Goal: Task Accomplishment & Management: Manage account settings

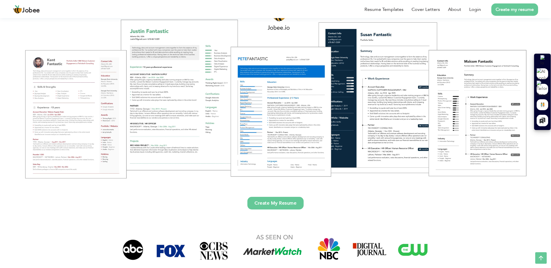
scroll to position [79, 0]
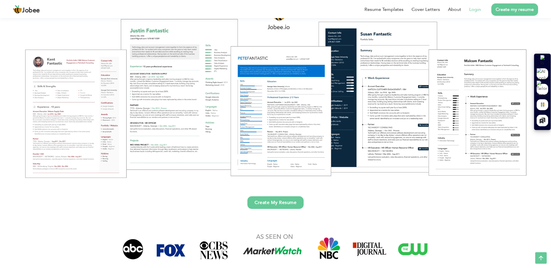
click at [475, 10] on link "Login" at bounding box center [475, 9] width 12 height 7
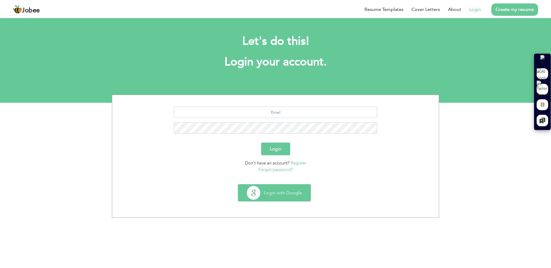
click at [284, 195] on button "Login with Google" at bounding box center [274, 193] width 72 height 17
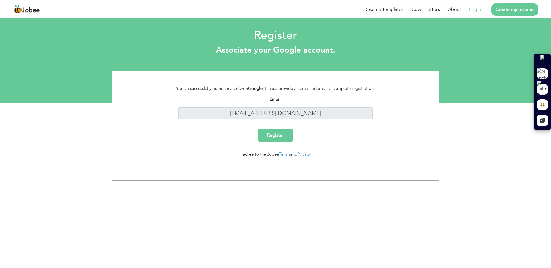
click at [283, 135] on input "Register" at bounding box center [275, 135] width 34 height 13
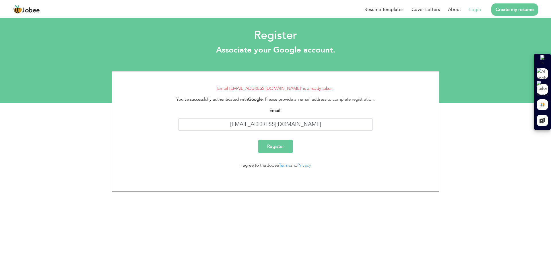
click at [477, 7] on link "Login" at bounding box center [475, 9] width 12 height 7
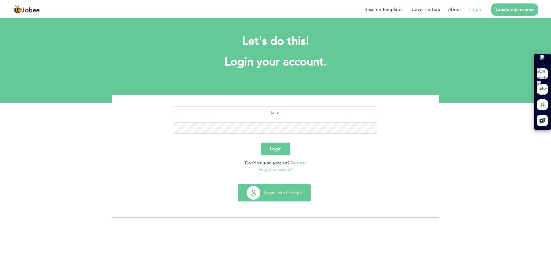
click at [290, 194] on button "Login with Google" at bounding box center [274, 193] width 72 height 17
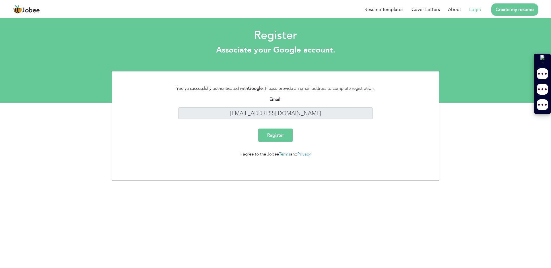
click at [476, 8] on link "Login" at bounding box center [475, 9] width 12 height 7
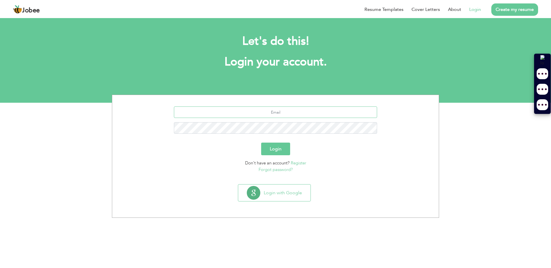
click at [279, 113] on input "text" at bounding box center [276, 112] width 204 height 11
type input "faisalwaris08@gmail.com"
click at [279, 148] on button "Login" at bounding box center [275, 149] width 29 height 13
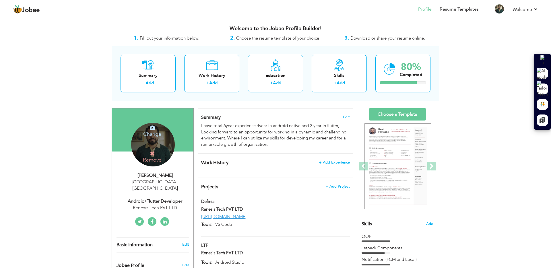
click at [166, 150] on div "Change Remove" at bounding box center [153, 145] width 44 height 44
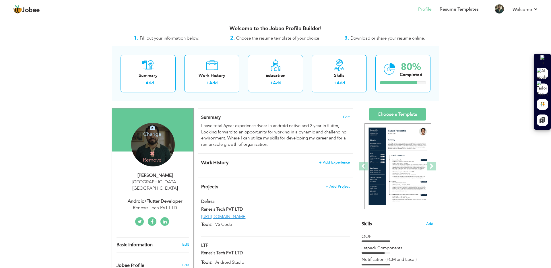
click at [152, 154] on icon at bounding box center [152, 153] width 5 height 5
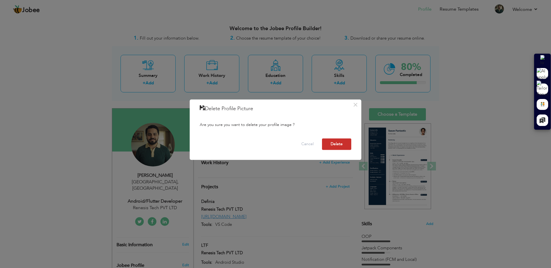
click at [339, 145] on button "Delete" at bounding box center [336, 144] width 29 height 11
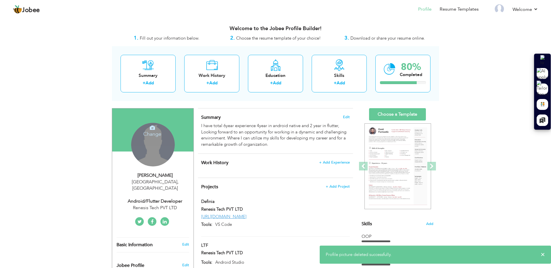
click at [160, 150] on div "Change Remove" at bounding box center [153, 145] width 44 height 44
click at [150, 125] on icon at bounding box center [152, 127] width 5 height 5
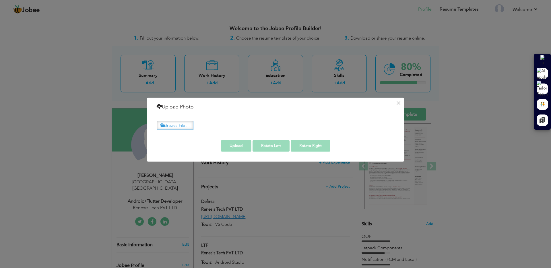
click at [175, 125] on label "Browse File ..." at bounding box center [175, 125] width 37 height 9
click at [0, 0] on input "Browse File ..." at bounding box center [0, 0] width 0 height 0
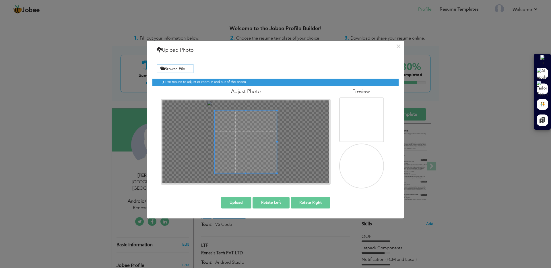
click at [244, 205] on button "Upload" at bounding box center [236, 202] width 30 height 11
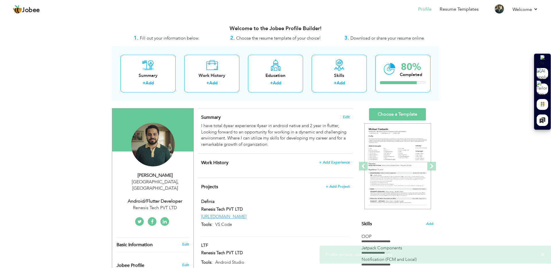
click at [158, 179] on div "Lahore , Pakistan" at bounding box center [155, 185] width 77 height 13
type input "Faisal"
type input "Waris"
type input "+923226719186"
select select "number:166"
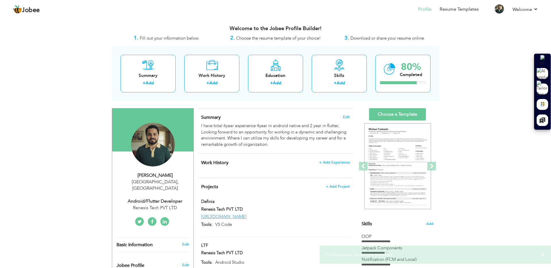
type input "[GEOGRAPHIC_DATA]"
select select "number:8"
type input "Renesis Tech PVT LTD"
type input "Android/Flutter Developer"
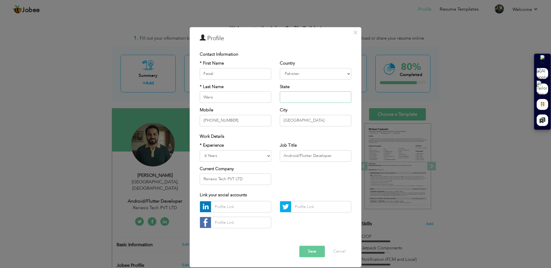
click at [298, 96] on input "text" at bounding box center [316, 97] width 72 height 11
type input "Punjab"
click at [233, 156] on select "Entry Level Less than 1 Year 1 Year 2 Years 3 Years 4 Years 5 Years 6 Years 7 Y…" at bounding box center [236, 155] width 72 height 11
select select "number:9"
click at [200, 150] on select "Entry Level Less than 1 Year 1 Year 2 Years 3 Years 4 Years 5 Years 6 Years 7 Y…" at bounding box center [236, 155] width 72 height 11
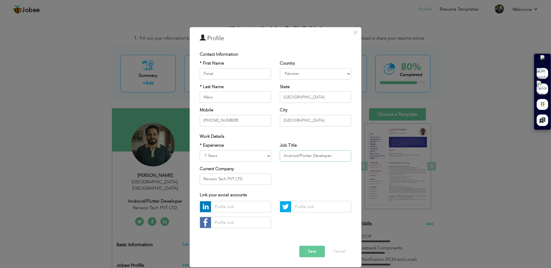
click at [313, 156] on input "Android/Flutter Developer" at bounding box center [316, 155] width 72 height 11
click at [248, 179] on input "Renesis Tech PVT LTD" at bounding box center [236, 178] width 72 height 11
click at [249, 177] on input "Renesis Tech PVT LTD" at bounding box center [236, 178] width 72 height 11
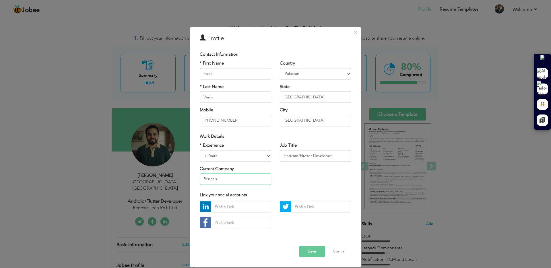
type input "Renesis Tech PVT LTD"
click at [283, 191] on div "Link your social accounts" at bounding box center [276, 195] width 160 height 12
click at [237, 208] on input "text" at bounding box center [241, 206] width 60 height 11
paste input "[URL][DOMAIN_NAME]"
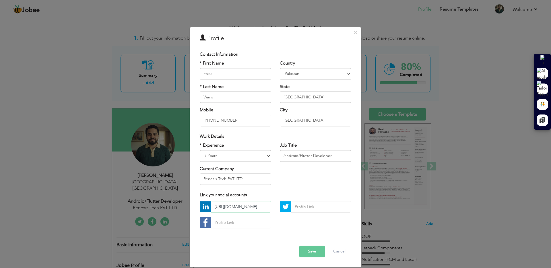
type input "[URL][DOMAIN_NAME]"
click at [316, 252] on button "Save" at bounding box center [313, 251] width 26 height 11
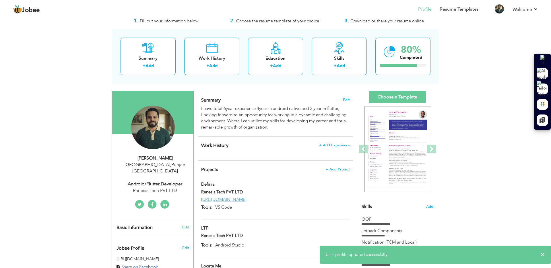
scroll to position [19, 0]
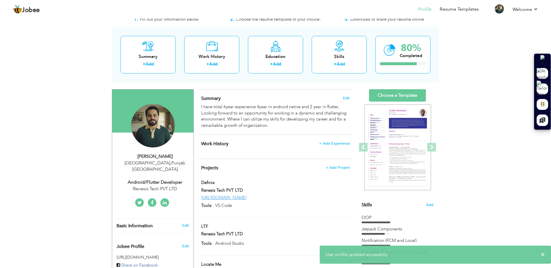
click at [165, 201] on icon at bounding box center [165, 203] width 4 height 5
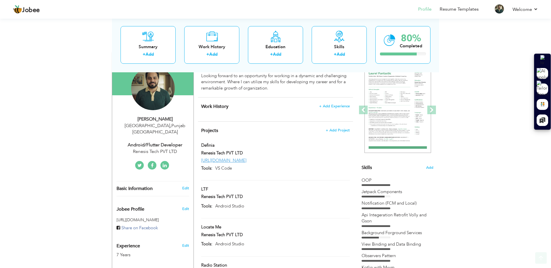
scroll to position [59, 0]
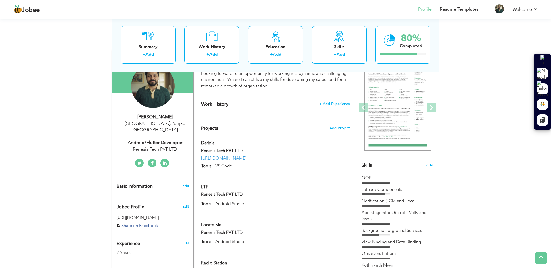
click at [185, 183] on link "Edit" at bounding box center [185, 185] width 7 height 5
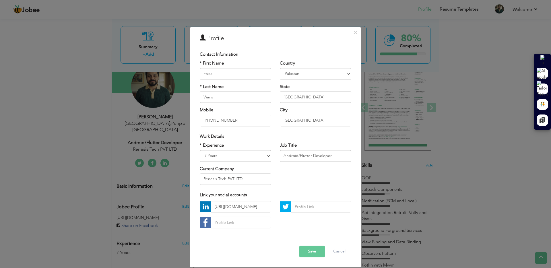
click at [398, 171] on div "× Profile Contact Information * First Name Faisal * Last Name Waris" at bounding box center [275, 134] width 551 height 268
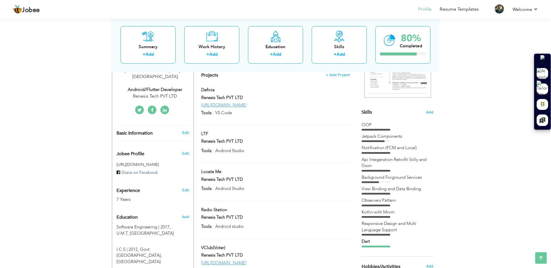
scroll to position [115, 0]
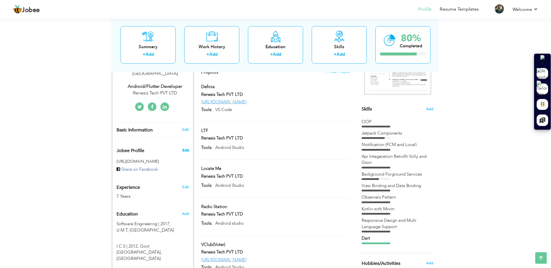
click at [186, 148] on span "Edit" at bounding box center [185, 150] width 7 height 5
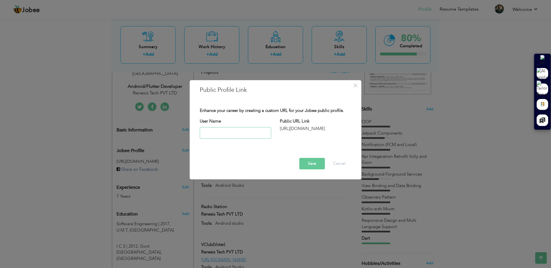
click at [233, 132] on input "text" at bounding box center [236, 132] width 72 height 11
type input "FaisalWaris"
click at [316, 163] on button "Save" at bounding box center [313, 163] width 26 height 11
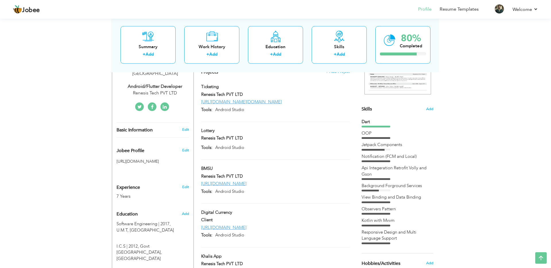
drag, startPoint x: 182, startPoint y: 155, endPoint x: 118, endPoint y: 156, distance: 64.1
click at [118, 159] on h5 "[URL][DOMAIN_NAME]" at bounding box center [153, 161] width 73 height 4
drag, startPoint x: 115, startPoint y: 154, endPoint x: 180, endPoint y: 156, distance: 65.5
click at [180, 156] on div "[URL][DOMAIN_NAME]" at bounding box center [152, 161] width 81 height 10
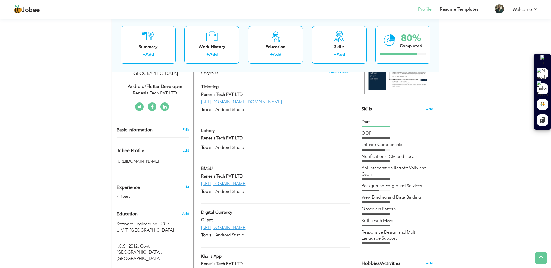
click at [186, 185] on link "Edit" at bounding box center [185, 187] width 7 height 5
select select "number:166"
select select "number:9"
type input "Renesis Tech PVT LTD"
type input "Android/Flutter Developer"
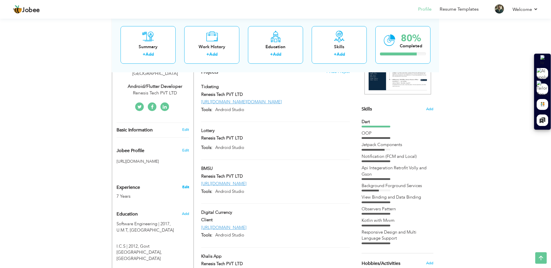
type input "[URL][DOMAIN_NAME]"
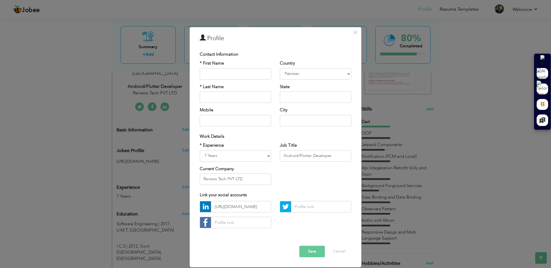
click at [94, 200] on div "× Profile Contact Information * First Name * Last Name Mobile Aruba" at bounding box center [275, 134] width 551 height 268
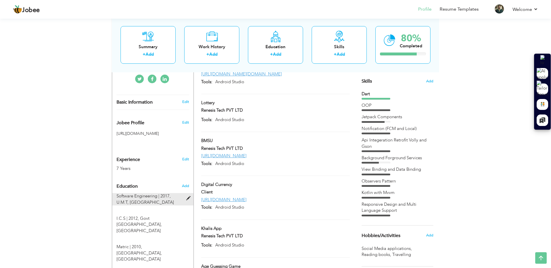
scroll to position [145, 0]
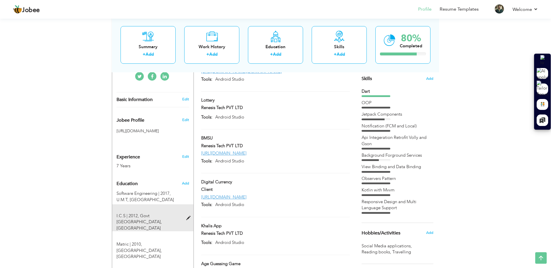
click at [189, 216] on span at bounding box center [189, 218] width 7 height 4
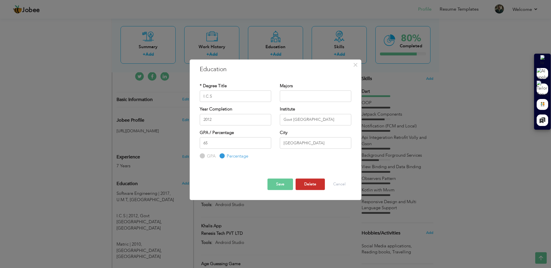
click at [308, 183] on button "Delete" at bounding box center [310, 184] width 29 height 11
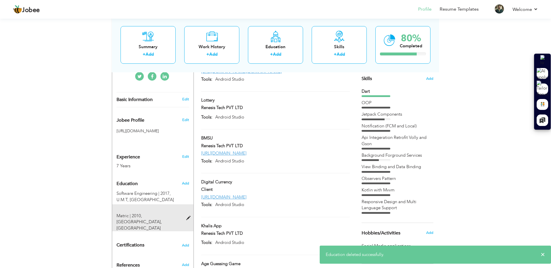
click at [189, 216] on span at bounding box center [189, 218] width 7 height 4
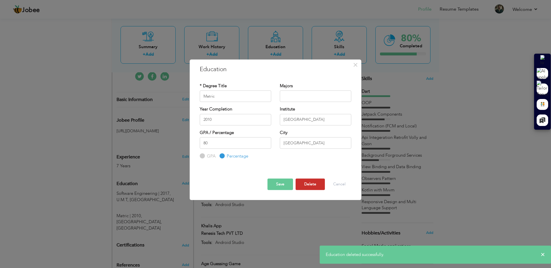
click at [312, 185] on button "Delete" at bounding box center [310, 184] width 29 height 11
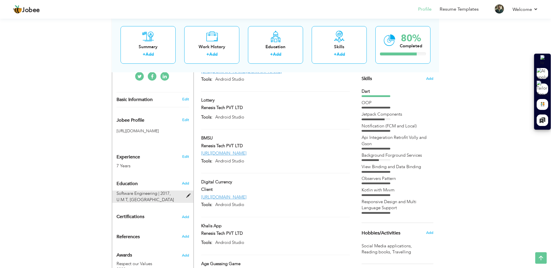
click at [187, 194] on span at bounding box center [189, 196] width 7 height 4
type input "Software Engineering"
type input "2017"
type input "U.M.T"
type input "3.37"
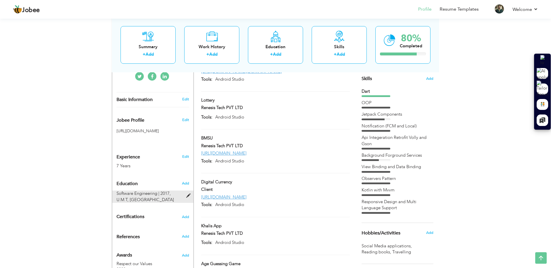
radio input "true"
type input "[GEOGRAPHIC_DATA]"
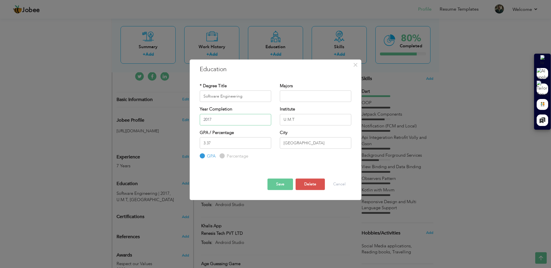
click at [221, 121] on input "2017" at bounding box center [236, 119] width 72 height 11
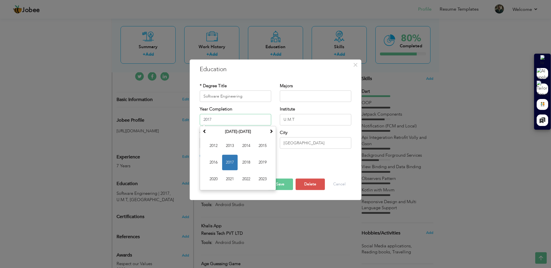
click at [221, 121] on input "2017" at bounding box center [236, 119] width 72 height 11
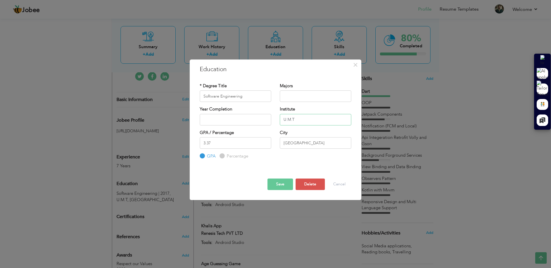
click at [307, 119] on input "U.M.T" at bounding box center [316, 119] width 72 height 11
type input "U"
type input "University of Management And Technology"
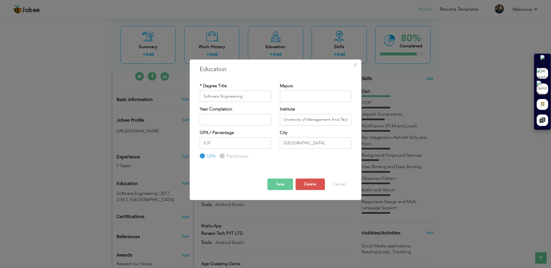
click at [277, 184] on button "Save" at bounding box center [281, 184] width 26 height 11
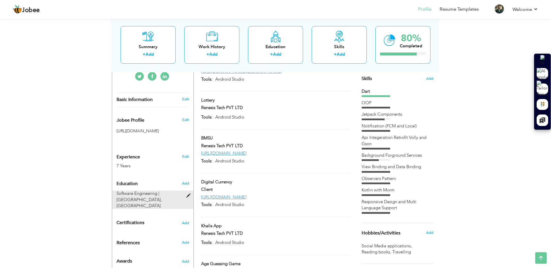
click at [188, 194] on span at bounding box center [189, 196] width 7 height 4
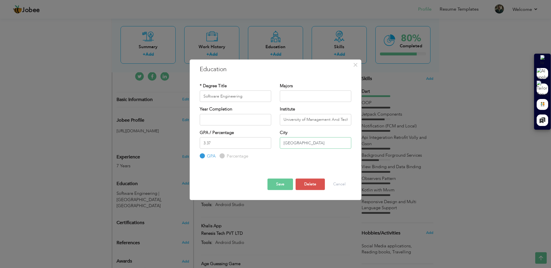
click at [292, 144] on input "[GEOGRAPHIC_DATA]" at bounding box center [316, 142] width 72 height 11
click at [281, 182] on button "Save" at bounding box center [281, 184] width 26 height 11
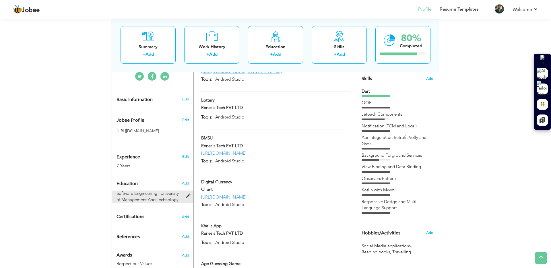
click at [188, 194] on span at bounding box center [189, 196] width 7 height 4
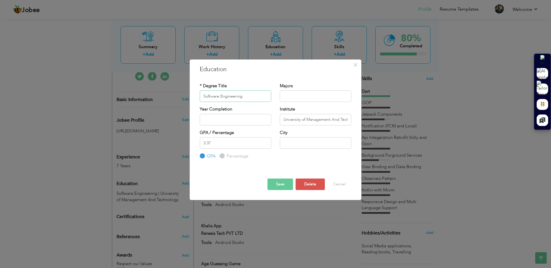
click at [204, 96] on input "Software Engineering" at bounding box center [236, 95] width 72 height 11
type input "Bachelor of Software Engineering"
click at [285, 184] on button "Save" at bounding box center [281, 184] width 26 height 11
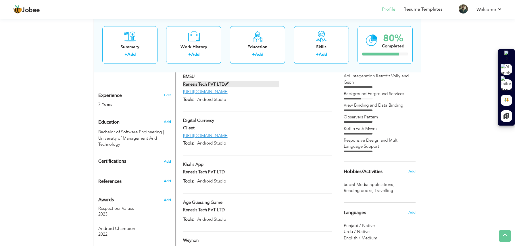
scroll to position [213, 0]
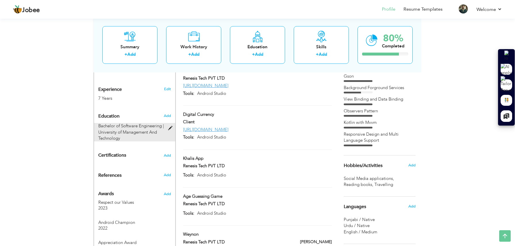
click at [169, 126] on span at bounding box center [171, 128] width 7 height 4
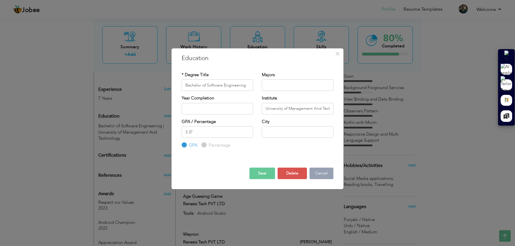
click at [320, 171] on button "Cancel" at bounding box center [321, 172] width 24 height 11
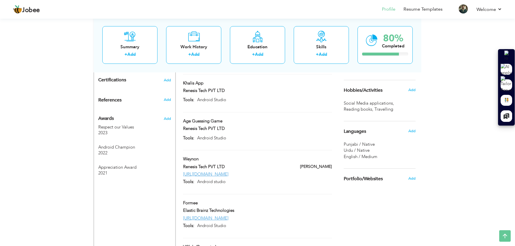
scroll to position [293, 0]
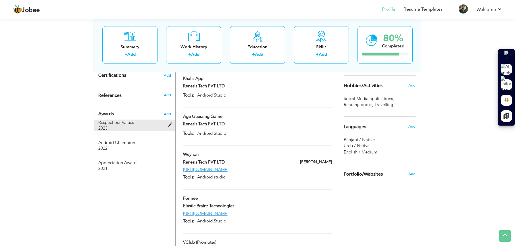
click at [169, 123] on span at bounding box center [171, 125] width 7 height 4
type input "Respect our Values"
type input "2023"
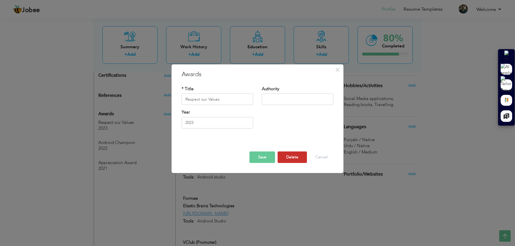
click at [284, 158] on button "Delete" at bounding box center [291, 156] width 29 height 11
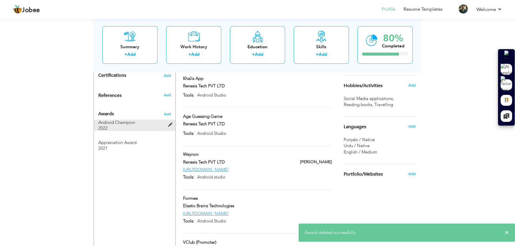
click at [169, 123] on span at bounding box center [171, 125] width 7 height 4
type input "Android Champion"
type input "2022"
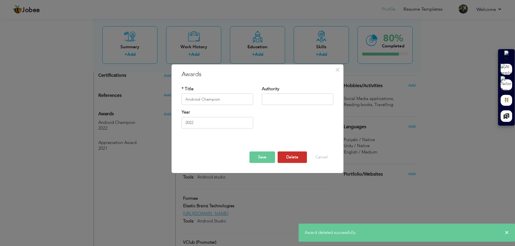
click at [291, 158] on button "Delete" at bounding box center [291, 156] width 29 height 11
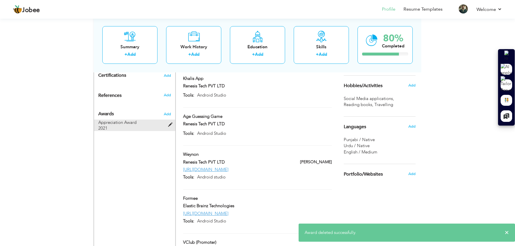
click at [170, 123] on span at bounding box center [171, 125] width 7 height 4
type input "Appreciation Award"
type input "2021"
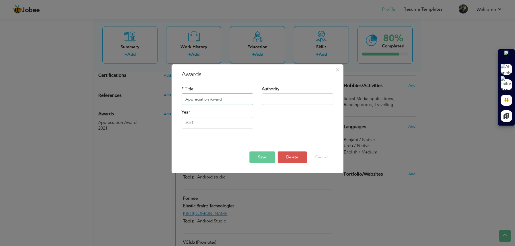
click at [210, 100] on input "Appreciation Award" at bounding box center [217, 99] width 72 height 11
paste input "Best Performance of the year"
type input "Best Performance of the year"
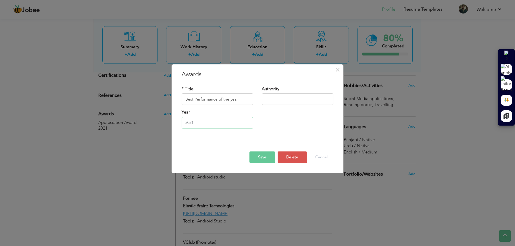
click at [205, 126] on input "2021" at bounding box center [217, 122] width 72 height 11
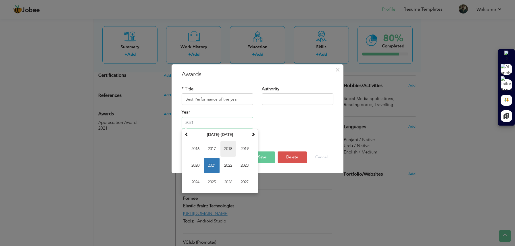
click at [230, 153] on span "2018" at bounding box center [228, 149] width 16 height 16
type input "2018"
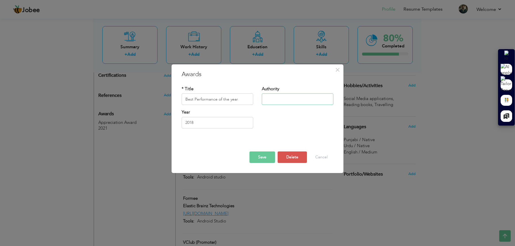
click at [278, 99] on input "text" at bounding box center [298, 99] width 72 height 11
click at [285, 98] on input "text" at bounding box center [298, 99] width 72 height 11
type input "Renesis Technology"
click at [267, 156] on button "Save" at bounding box center [262, 156] width 26 height 11
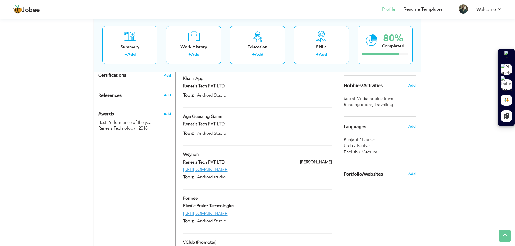
click at [169, 111] on span "Add" at bounding box center [166, 113] width 7 height 5
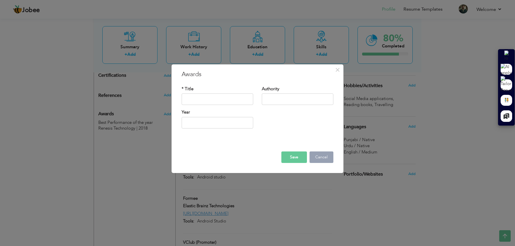
click at [319, 158] on button "Cancel" at bounding box center [321, 156] width 24 height 11
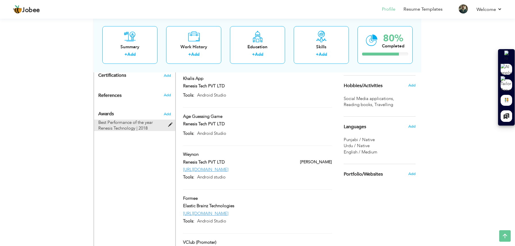
click at [171, 123] on span at bounding box center [171, 125] width 7 height 4
type input "Best Performance of the year"
type input "Renesis Technology"
type input "2018"
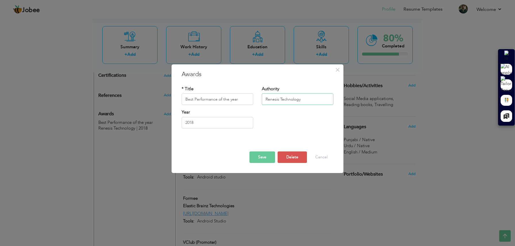
drag, startPoint x: 300, startPoint y: 99, endPoint x: 285, endPoint y: 99, distance: 14.9
click at [285, 99] on input "Renesis Technology" at bounding box center [298, 99] width 72 height 11
type input "Renesis Tech"
click at [270, 122] on div "Year [DATE]" at bounding box center [257, 120] width 160 height 23
click at [268, 156] on button "Save" at bounding box center [262, 156] width 26 height 11
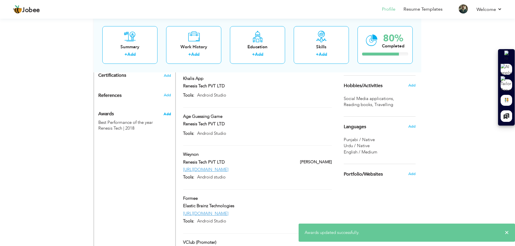
click at [169, 111] on span "Add" at bounding box center [166, 113] width 7 height 5
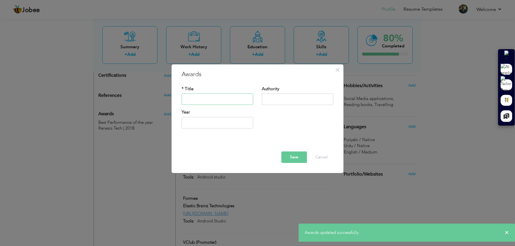
click at [218, 101] on input "text" at bounding box center [217, 99] width 72 height 11
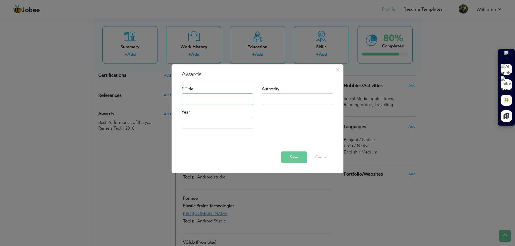
paste input "Appreciation Certification"
type input "Appreciation Certification"
click at [285, 101] on input "text" at bounding box center [298, 99] width 72 height 11
type input "Renesis Tech"
click at [221, 123] on input "text" at bounding box center [217, 122] width 72 height 11
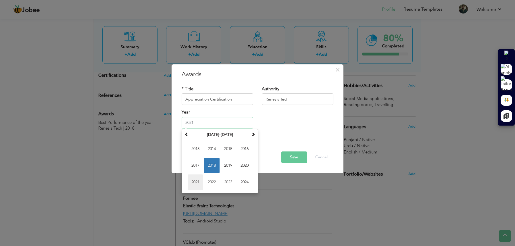
click at [197, 182] on span "2021" at bounding box center [196, 182] width 16 height 16
type input "2021"
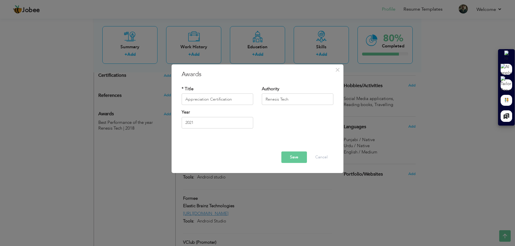
click at [290, 157] on button "Save" at bounding box center [294, 156] width 26 height 11
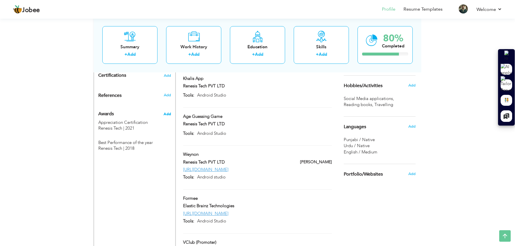
click at [168, 111] on span "Add" at bounding box center [166, 113] width 7 height 5
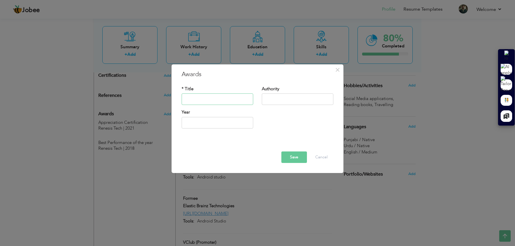
click at [217, 101] on input "text" at bounding box center [217, 99] width 72 height 11
paste input "Android Champion"
type input "Android Champion"
click at [276, 99] on input "text" at bounding box center [298, 99] width 72 height 11
type input "Renesis Tech"
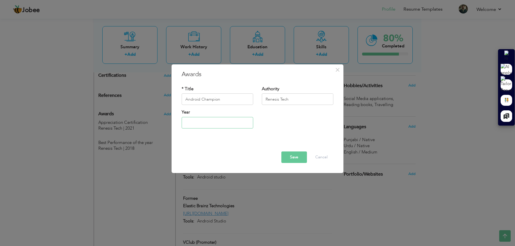
click at [204, 123] on input "text" at bounding box center [217, 122] width 72 height 11
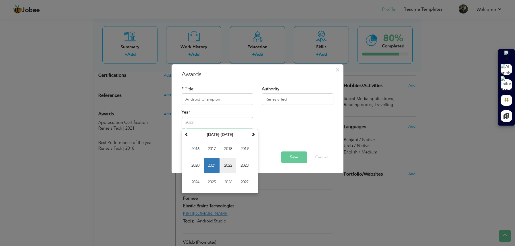
click at [231, 167] on span "2022" at bounding box center [228, 166] width 16 height 16
type input "2022"
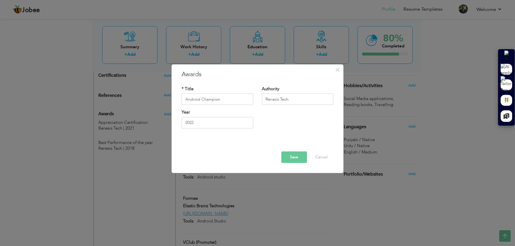
click at [300, 160] on button "Save" at bounding box center [294, 156] width 26 height 11
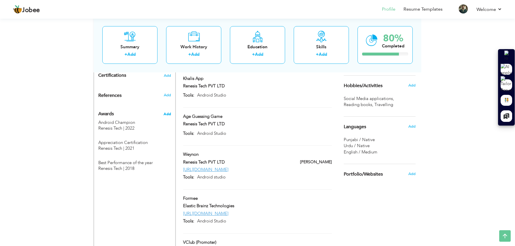
click at [168, 111] on span "Add" at bounding box center [166, 113] width 7 height 5
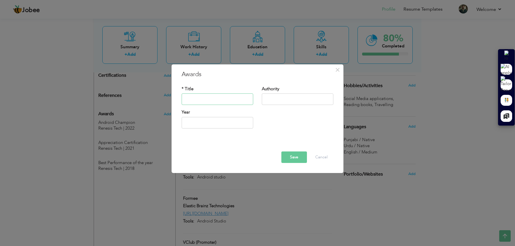
click at [208, 98] on input "text" at bounding box center [217, 99] width 72 height 11
paste input "Respect our values"
type input "Respect our values"
click at [282, 100] on input "text" at bounding box center [298, 99] width 72 height 11
type input "Renesis Tech"
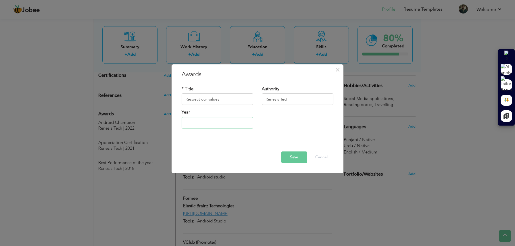
click at [211, 123] on input "text" at bounding box center [217, 122] width 72 height 11
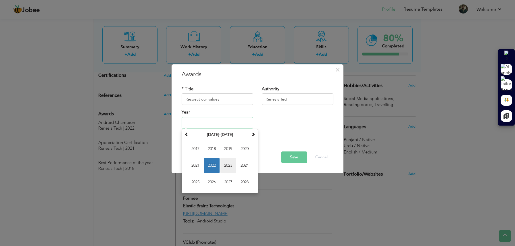
click at [229, 168] on span "2023" at bounding box center [228, 166] width 16 height 16
type input "2023"
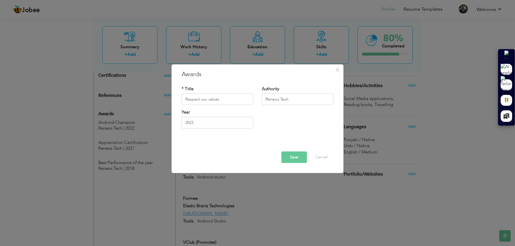
click at [299, 159] on button "Save" at bounding box center [294, 156] width 26 height 11
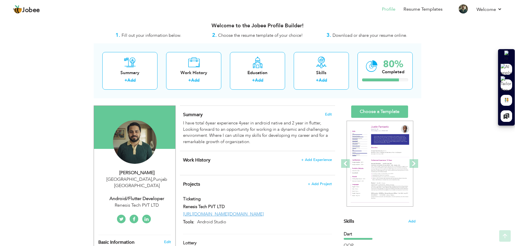
scroll to position [0, 0]
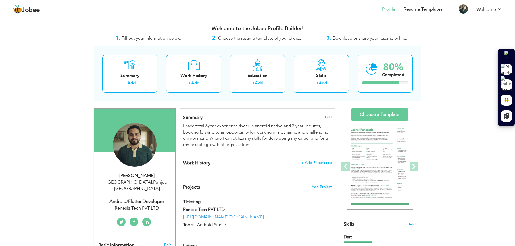
click at [328, 119] on span "Edit" at bounding box center [328, 117] width 7 height 4
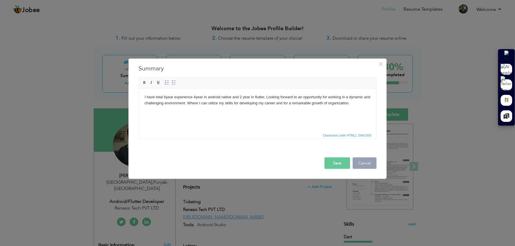
click at [364, 165] on button "Cancel" at bounding box center [364, 162] width 24 height 11
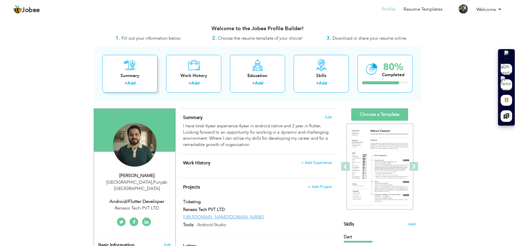
click at [132, 81] on link "Add" at bounding box center [131, 83] width 8 height 6
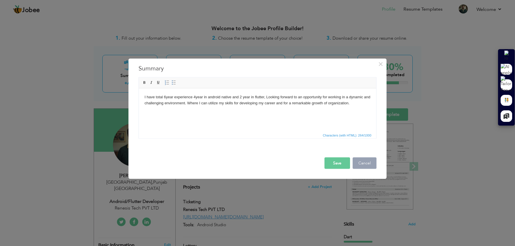
click at [361, 165] on button "Cancel" at bounding box center [364, 162] width 24 height 11
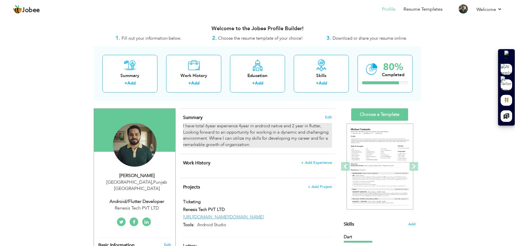
click at [238, 138] on div "I have total 6year experience 4year in android native and 2 year in flutter, Lo…" at bounding box center [257, 135] width 149 height 25
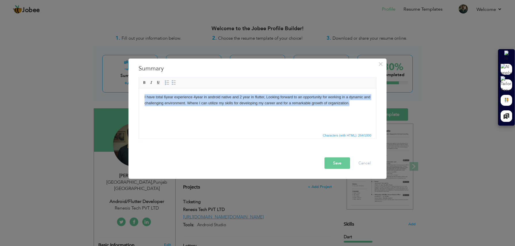
click at [274, 111] on html "I have total 6year experience 4year in android native and 2 year in flutter, Lo…" at bounding box center [257, 100] width 237 height 24
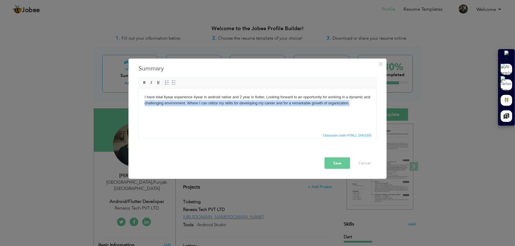
drag, startPoint x: 353, startPoint y: 104, endPoint x: 142, endPoint y: 100, distance: 210.8
click at [142, 100] on html "I have total 6year experience 4year in android native and 2 year in flutter, Lo…" at bounding box center [257, 100] width 237 height 24
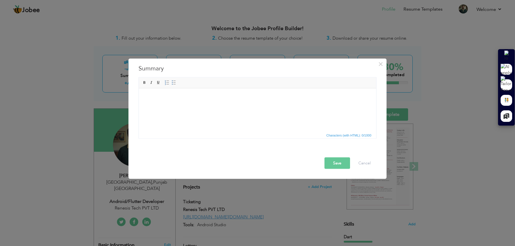
click at [185, 103] on html at bounding box center [257, 97] width 237 height 18
click at [163, 97] on body at bounding box center [257, 97] width 226 height 6
click at [197, 102] on span "Paste" at bounding box center [210, 101] width 30 height 7
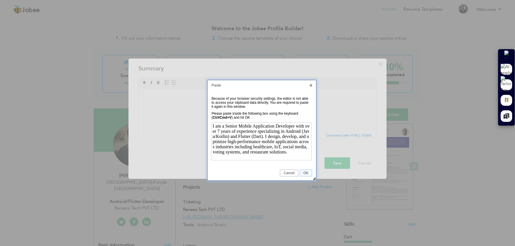
scroll to position [112, 0]
click at [306, 174] on span "OK" at bounding box center [306, 173] width 12 height 4
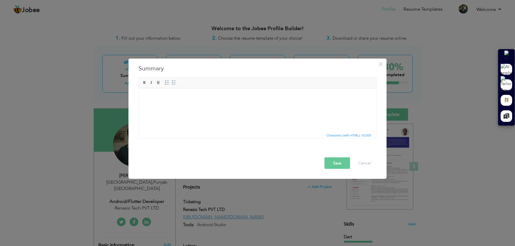
click at [215, 103] on html at bounding box center [257, 97] width 237 height 18
drag, startPoint x: 215, startPoint y: 103, endPoint x: 193, endPoint y: 100, distance: 22.8
click at [193, 100] on html at bounding box center [257, 97] width 237 height 18
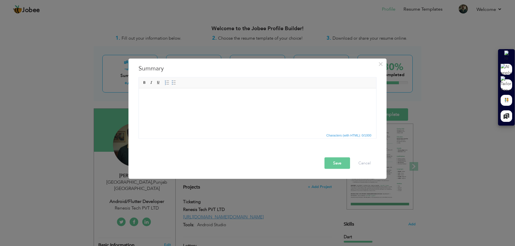
click at [193, 100] on html at bounding box center [257, 97] width 237 height 18
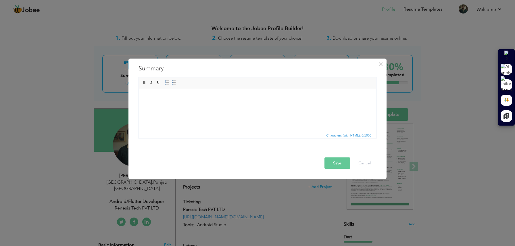
click at [193, 100] on html at bounding box center [257, 97] width 237 height 18
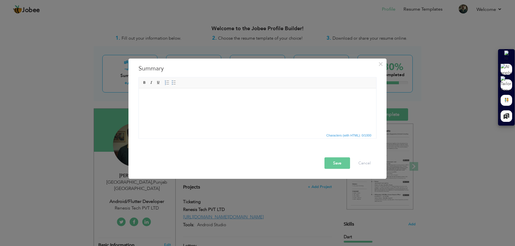
click at [193, 100] on html at bounding box center [257, 97] width 237 height 18
click at [192, 100] on html at bounding box center [257, 97] width 237 height 18
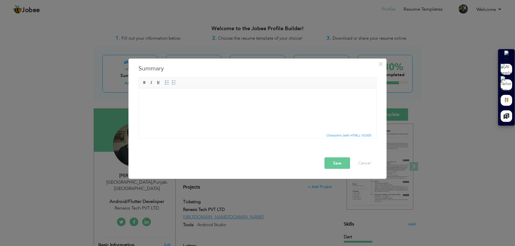
click at [192, 100] on html at bounding box center [257, 97] width 237 height 18
click at [191, 100] on html at bounding box center [257, 97] width 237 height 18
click at [193, 100] on html at bounding box center [257, 97] width 237 height 18
click at [203, 104] on span "Paste" at bounding box center [215, 103] width 30 height 7
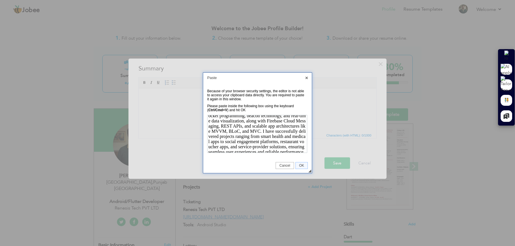
scroll to position [112, 0]
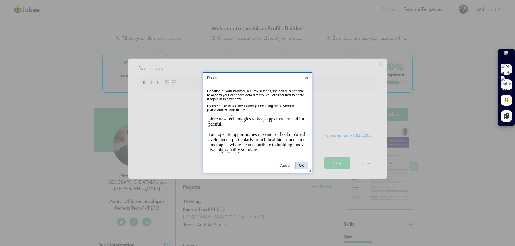
click at [302, 165] on span "OK" at bounding box center [301, 165] width 12 height 4
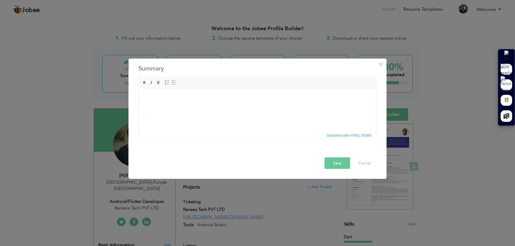
click at [338, 163] on button "Save" at bounding box center [337, 162] width 26 height 11
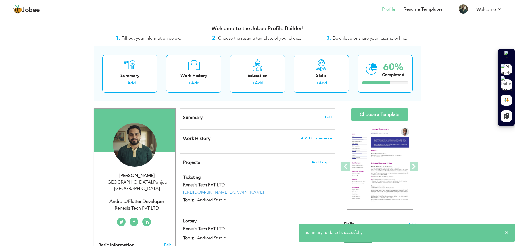
click at [328, 118] on span "Edit" at bounding box center [328, 117] width 7 height 4
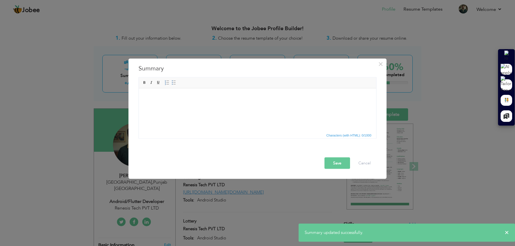
click at [234, 106] on html at bounding box center [257, 97] width 237 height 18
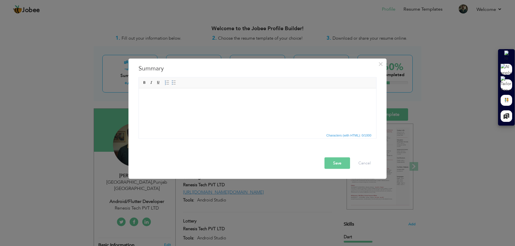
click at [229, 98] on body at bounding box center [257, 97] width 226 height 6
click at [235, 104] on span "Context Menu Options" at bounding box center [233, 102] width 5 height 5
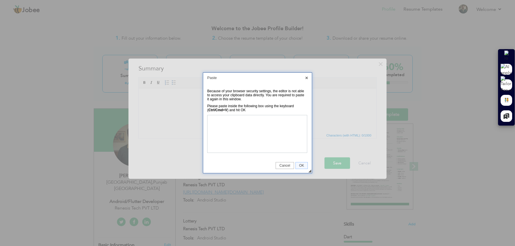
click at [249, 111] on div "Please paste inside the following box using the keyboard ( Ctrl/Cmd+V ) and hit…" at bounding box center [256, 108] width 98 height 8
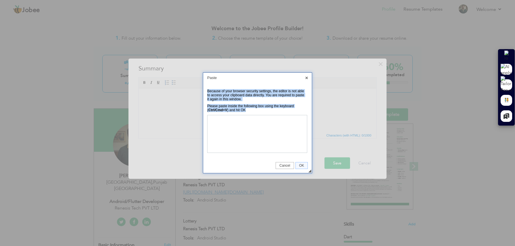
drag, startPoint x: 247, startPoint y: 110, endPoint x: 208, endPoint y: 91, distance: 43.3
click at [208, 91] on tbody "Because of your browser security settings, the editor is not able to access you…" at bounding box center [257, 121] width 101 height 67
copy tbody "Because of your browser security settings, the editor is not able to access you…"
